Goal: Task Accomplishment & Management: Use online tool/utility

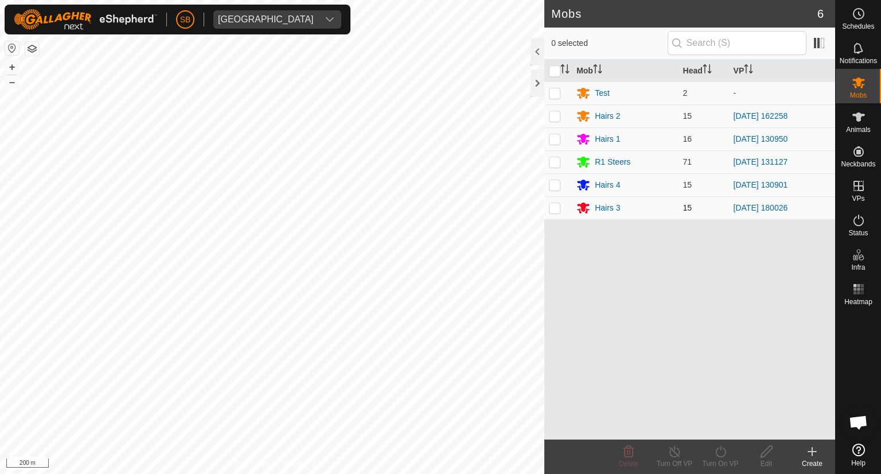
click at [555, 205] on p-checkbox at bounding box center [554, 207] width 11 height 9
checkbox input "true"
click at [717, 455] on icon at bounding box center [720, 450] width 10 height 11
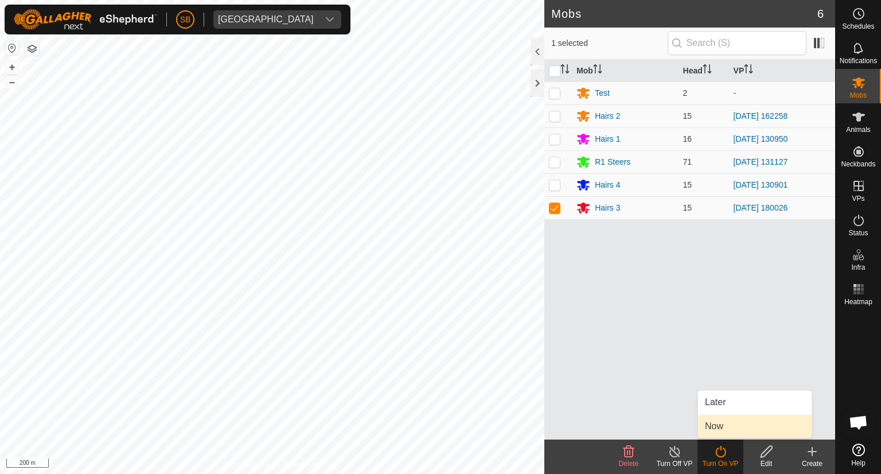
click at [719, 421] on link "Now" at bounding box center [755, 426] width 114 height 23
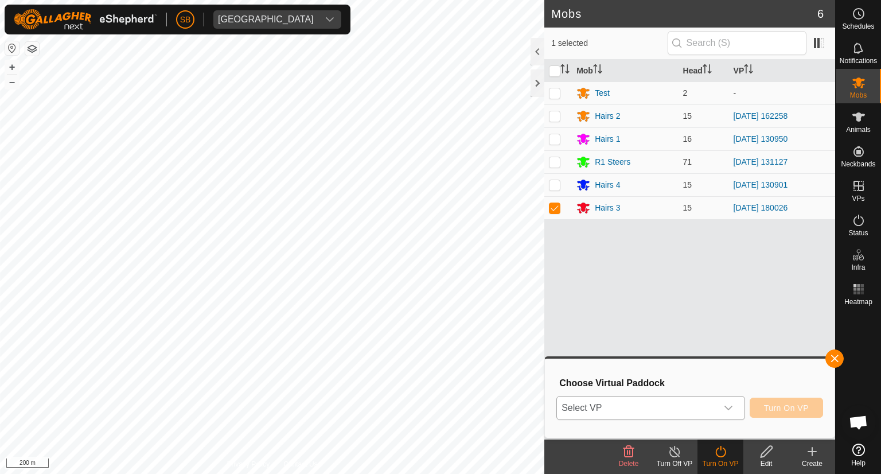
click at [727, 404] on icon "dropdown trigger" at bounding box center [728, 407] width 9 height 9
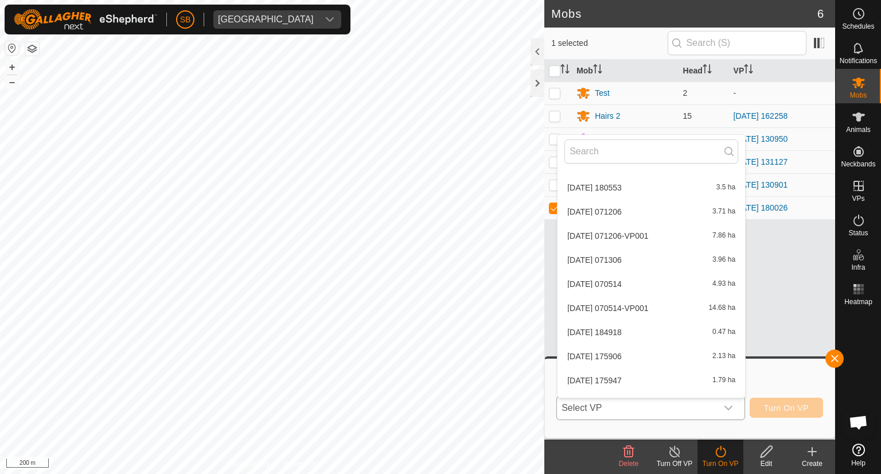
scroll to position [2854, 0]
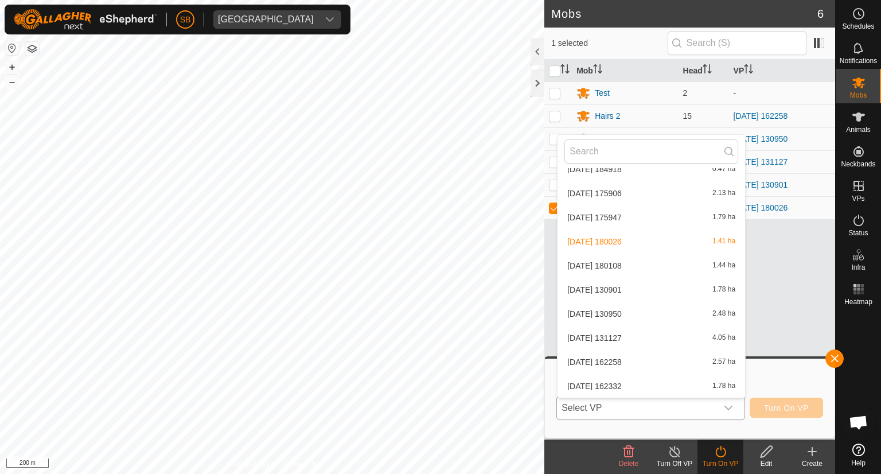
click at [625, 384] on li "[DATE] 162332 1.78 ha" at bounding box center [650, 385] width 187 height 23
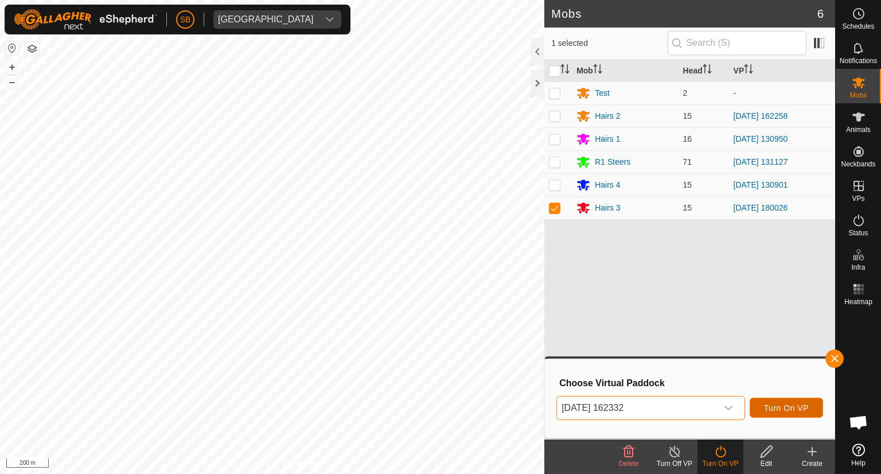
click at [775, 407] on span "Turn On VP" at bounding box center [786, 407] width 45 height 9
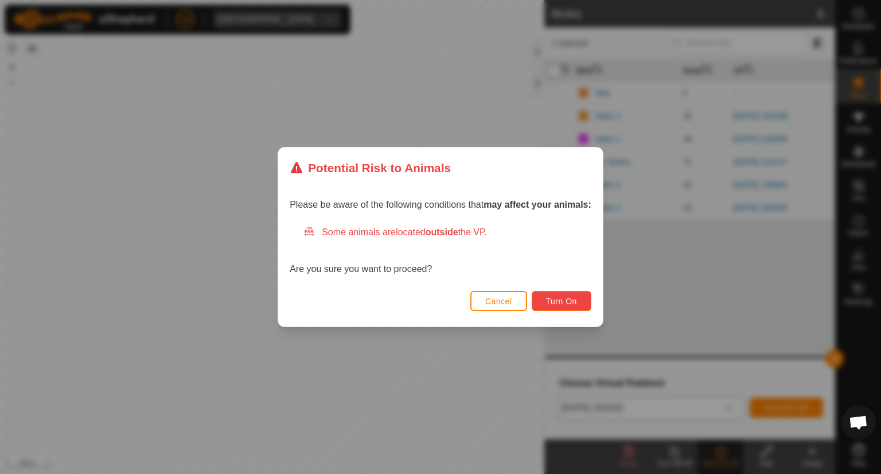
click at [562, 305] on span "Turn On" at bounding box center [561, 300] width 31 height 9
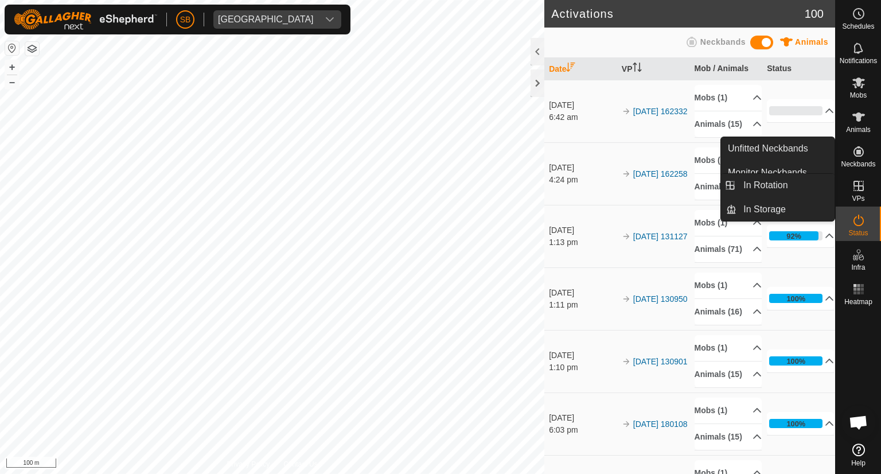
click at [863, 190] on icon at bounding box center [858, 186] width 14 height 14
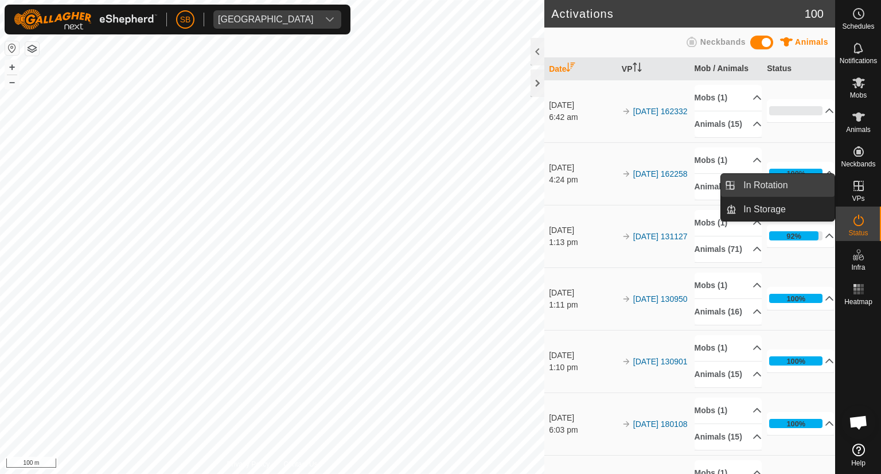
click at [779, 187] on link "In Rotation" at bounding box center [785, 185] width 98 height 23
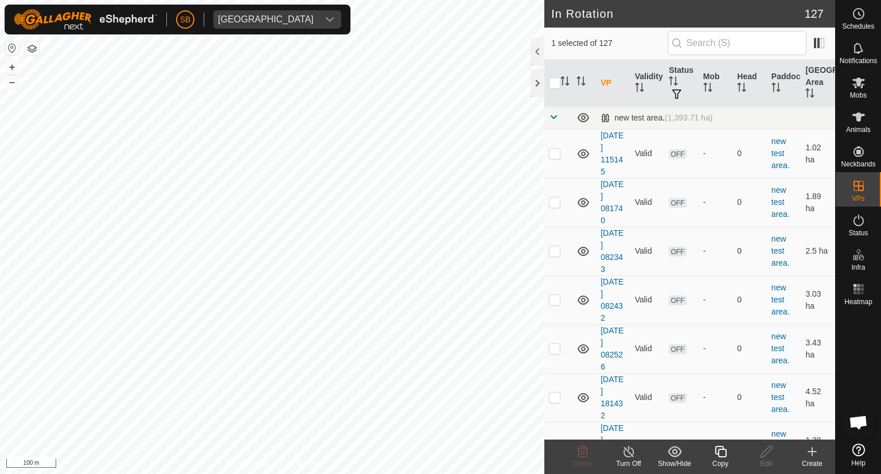
click at [808, 452] on icon at bounding box center [812, 451] width 14 height 14
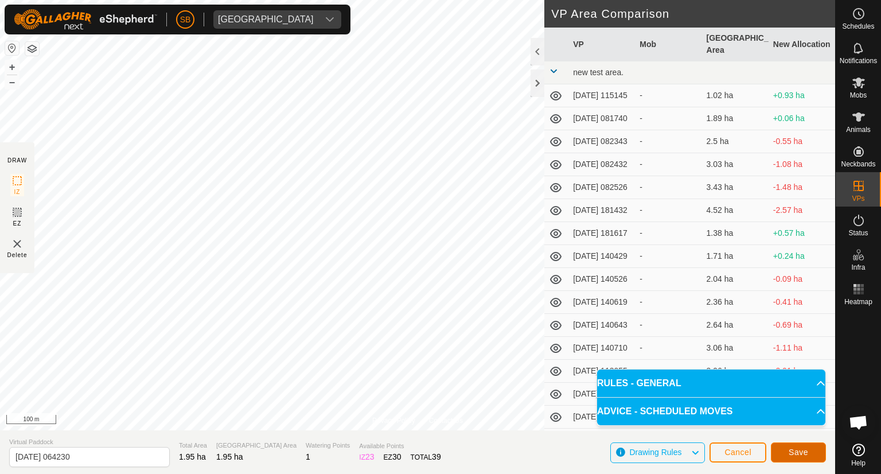
click at [807, 454] on span "Save" at bounding box center [797, 451] width 19 height 9
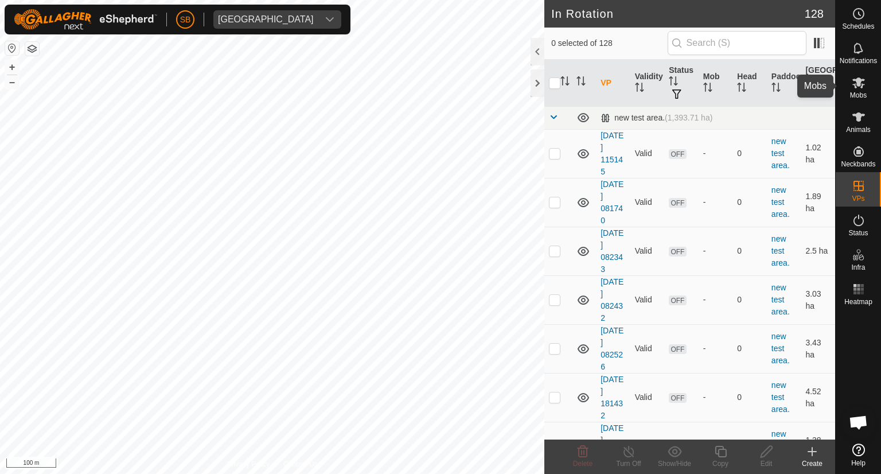
click at [859, 83] on icon at bounding box center [858, 82] width 13 height 11
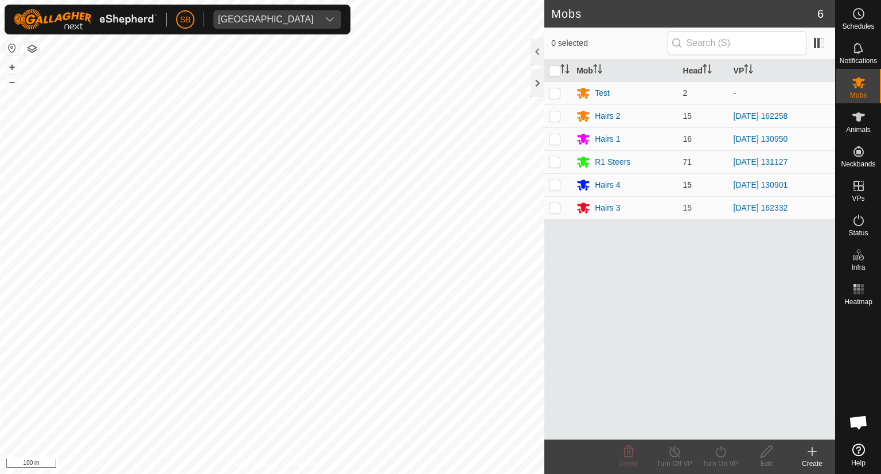
click at [554, 181] on p-checkbox at bounding box center [554, 184] width 11 height 9
checkbox input "true"
click at [719, 448] on icon at bounding box center [720, 451] width 14 height 14
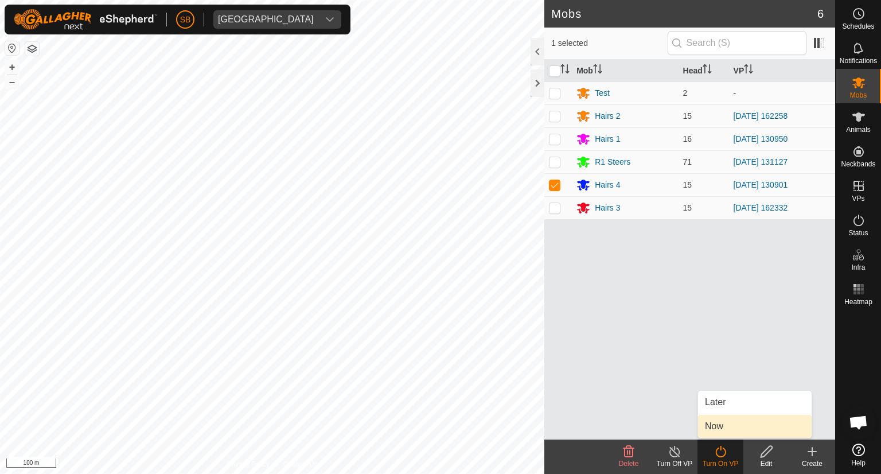
click at [722, 429] on link "Now" at bounding box center [755, 426] width 114 height 23
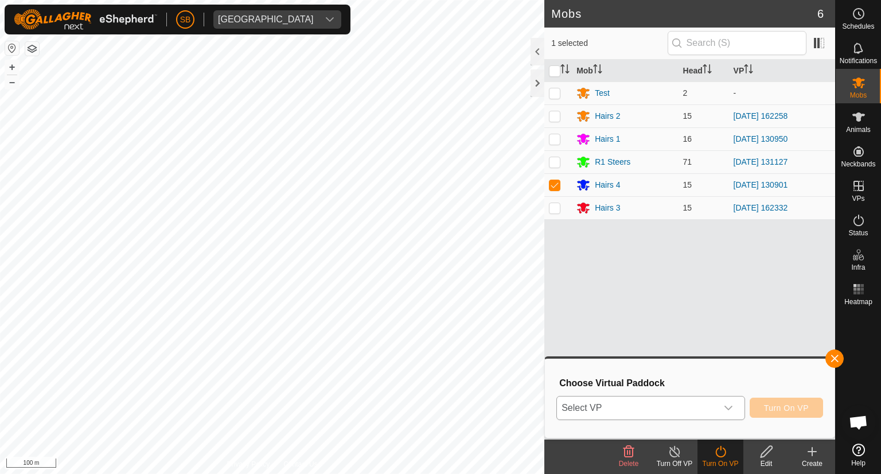
click at [723, 402] on div "dropdown trigger" at bounding box center [728, 407] width 23 height 23
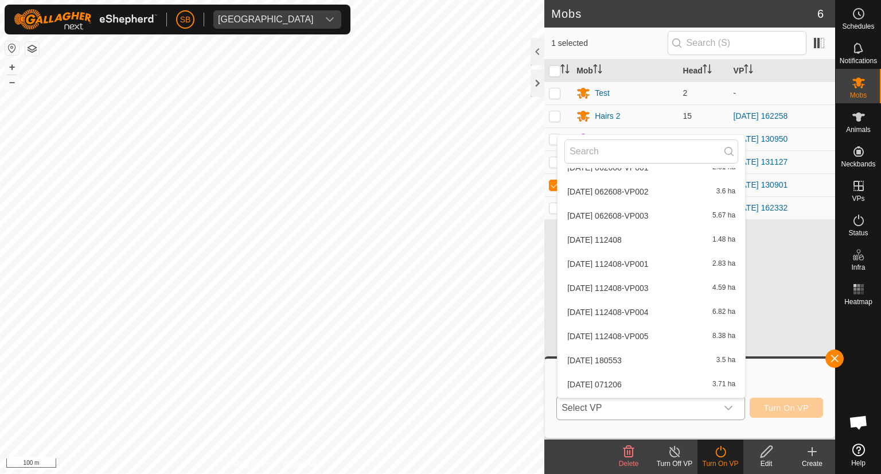
scroll to position [2878, 0]
click at [634, 382] on li "[DATE] 064230 1.95 ha" at bounding box center [650, 385] width 187 height 23
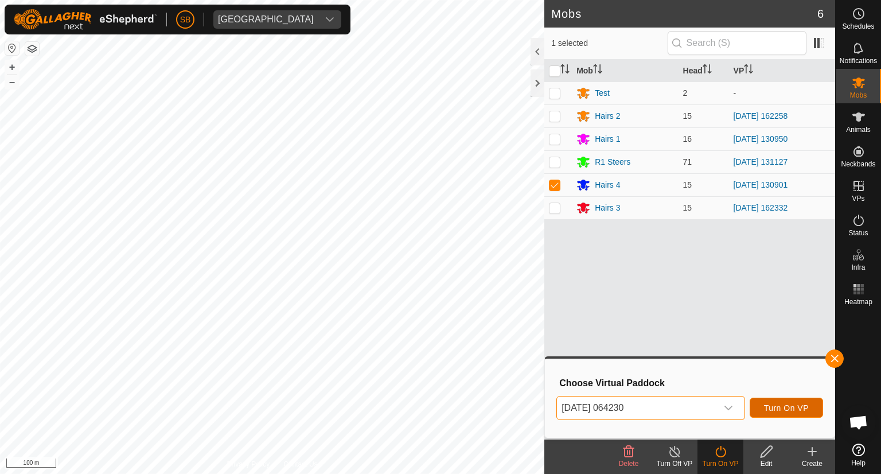
click at [788, 408] on span "Turn On VP" at bounding box center [786, 407] width 45 height 9
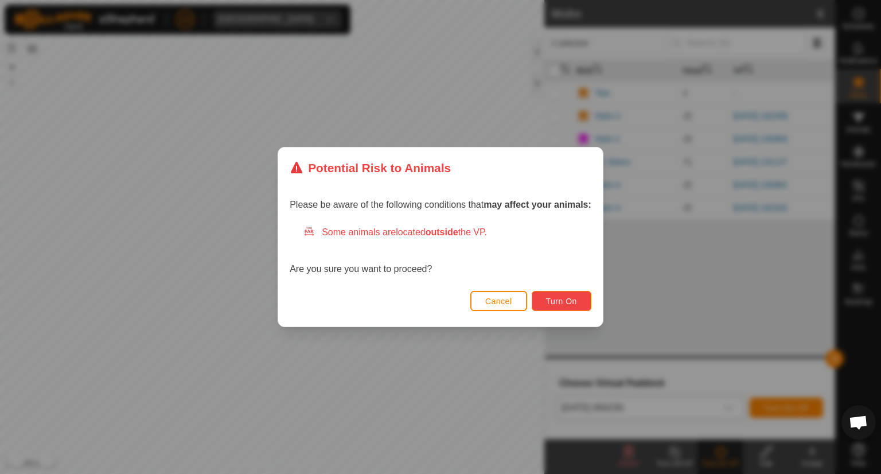
click at [573, 298] on span "Turn On" at bounding box center [561, 300] width 31 height 9
